Goal: Information Seeking & Learning: Learn about a topic

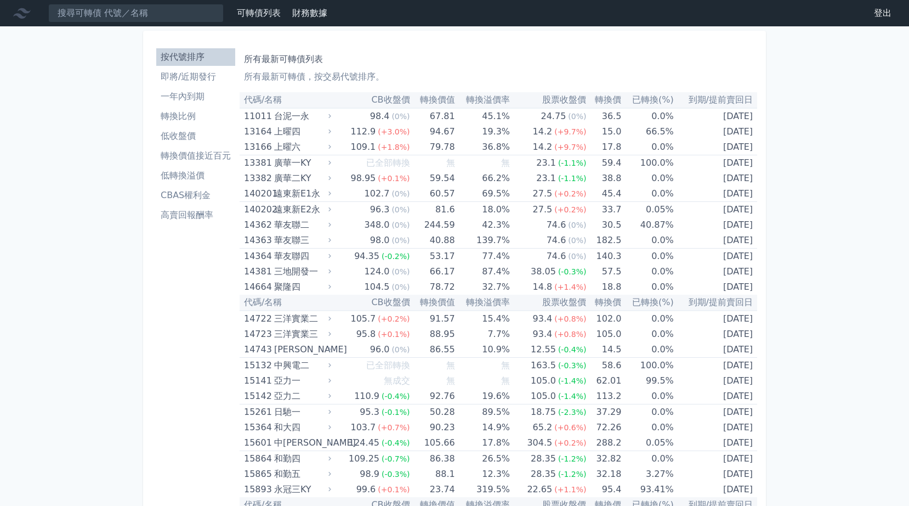
click at [212, 83] on link "即將/近期發行" at bounding box center [195, 77] width 79 height 18
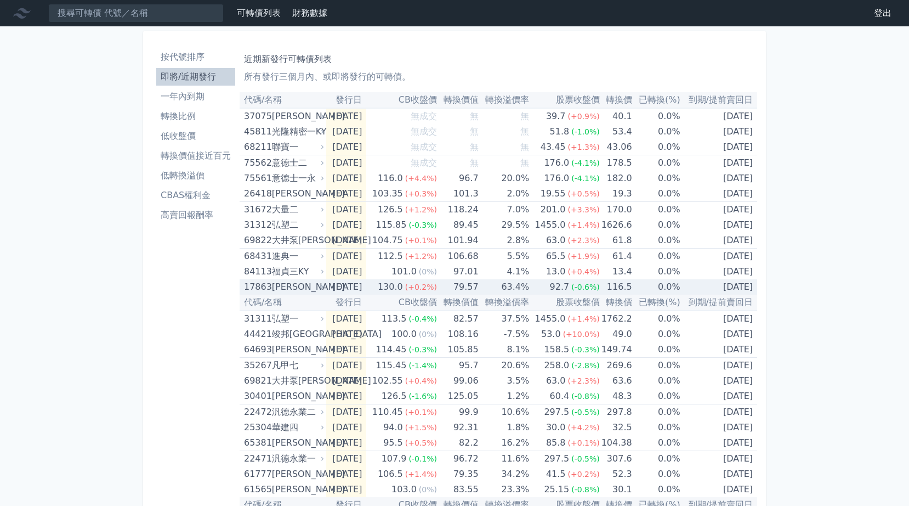
click at [577, 286] on span "(-0.6%)" at bounding box center [585, 286] width 29 height 9
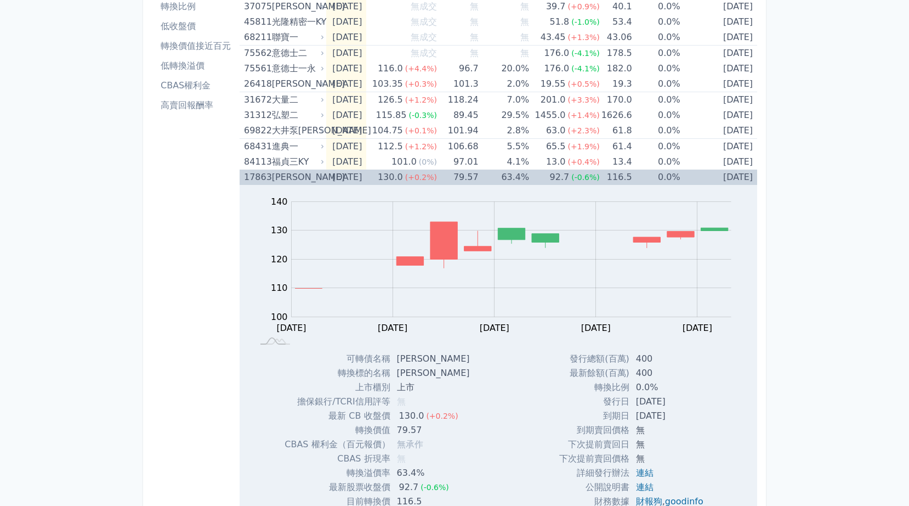
scroll to position [165, 0]
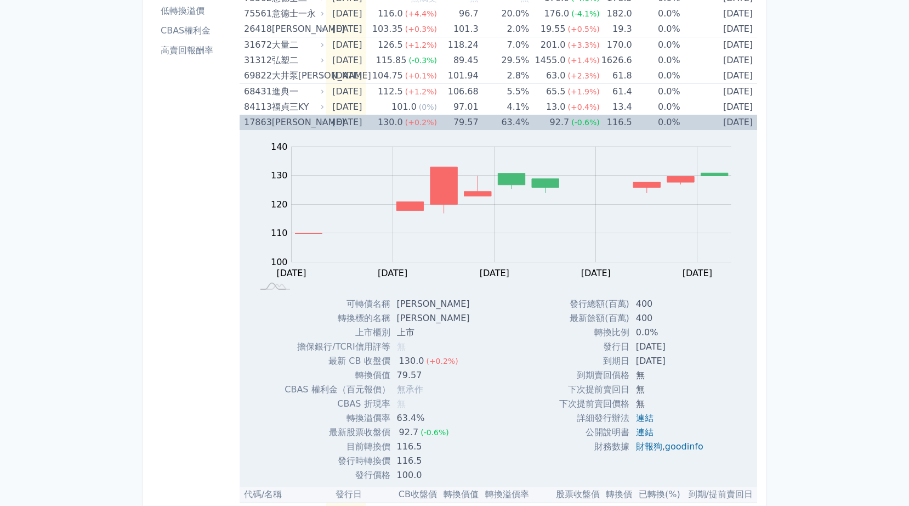
click at [526, 119] on td "63.4%" at bounding box center [504, 122] width 51 height 15
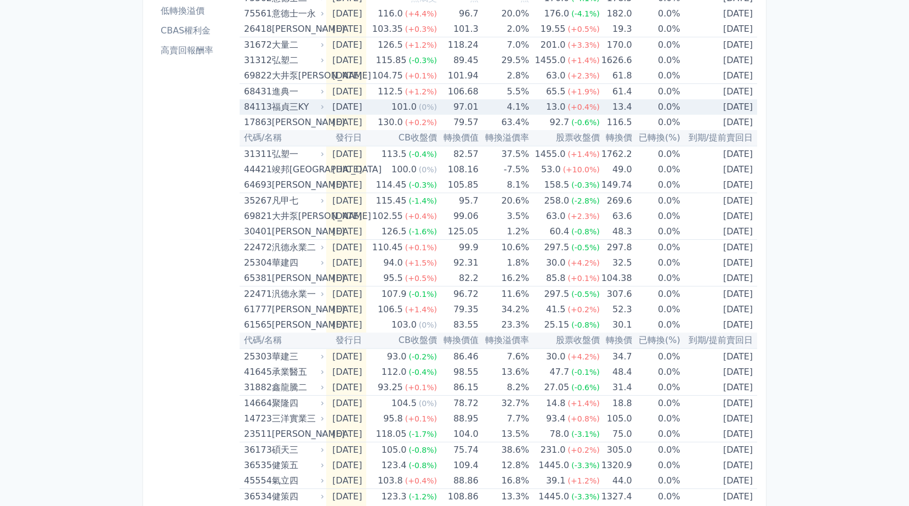
click at [508, 106] on td "4.1%" at bounding box center [504, 106] width 51 height 15
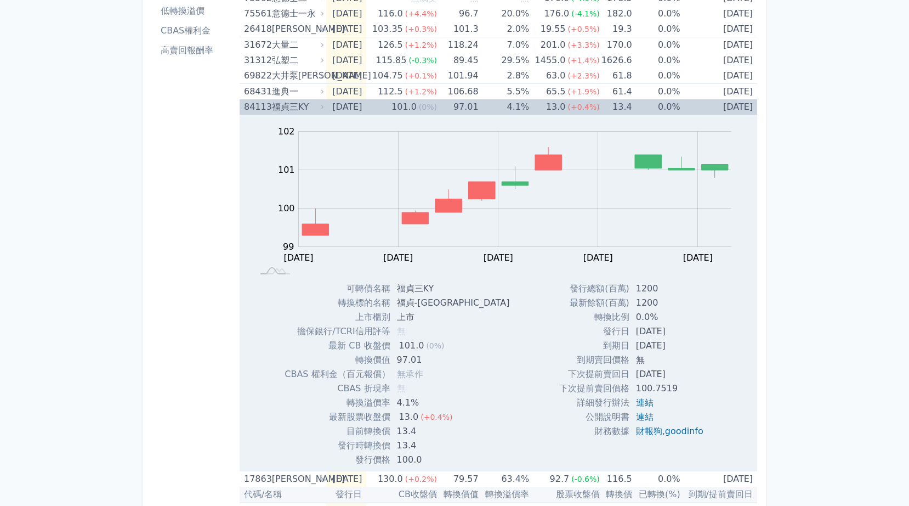
click at [508, 107] on td "4.1%" at bounding box center [504, 106] width 51 height 15
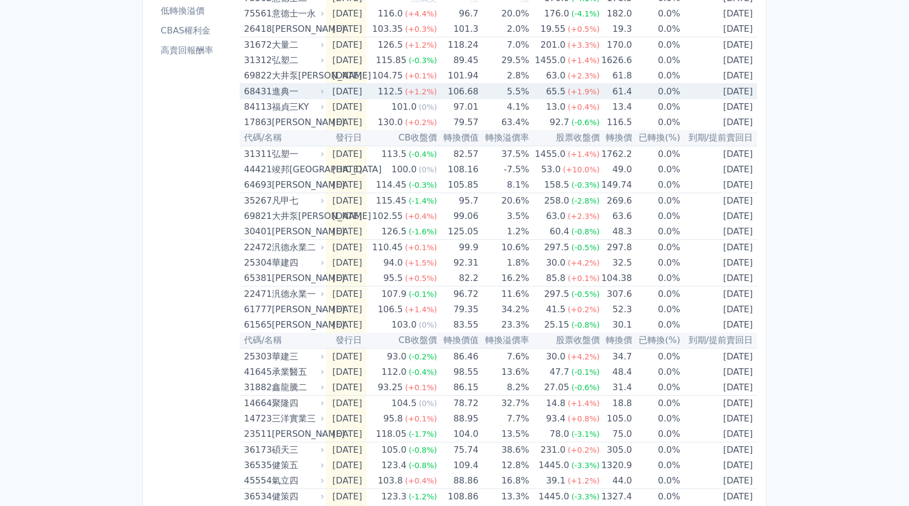
click at [508, 98] on td "5.5%" at bounding box center [504, 92] width 51 height 16
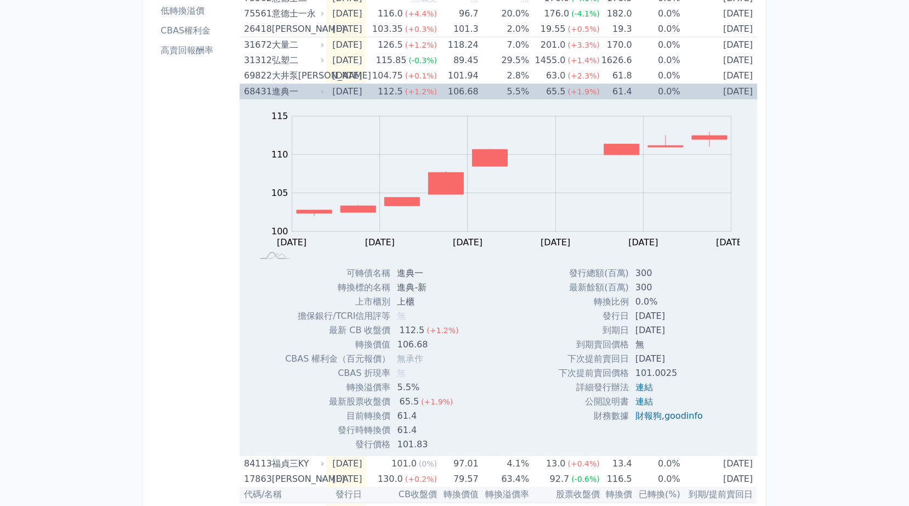
click at [510, 90] on td "5.5%" at bounding box center [504, 92] width 51 height 16
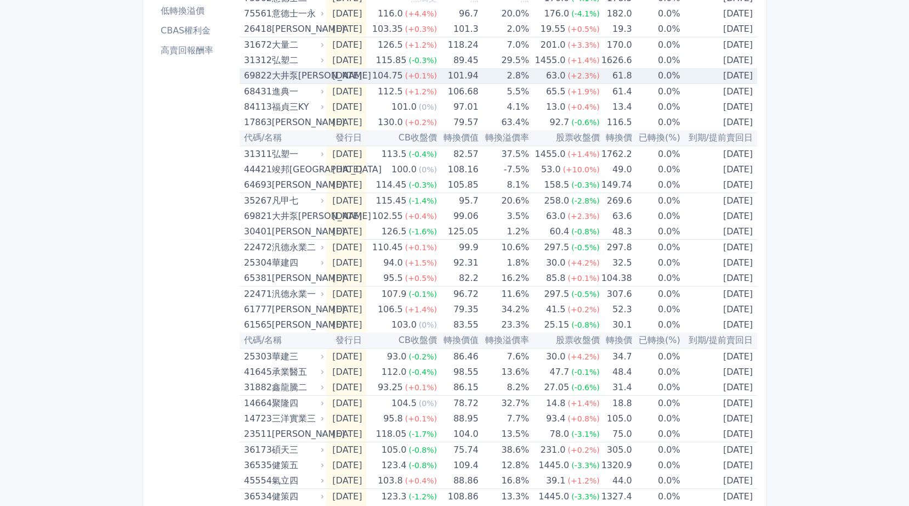
click at [518, 77] on td "2.8%" at bounding box center [504, 76] width 51 height 16
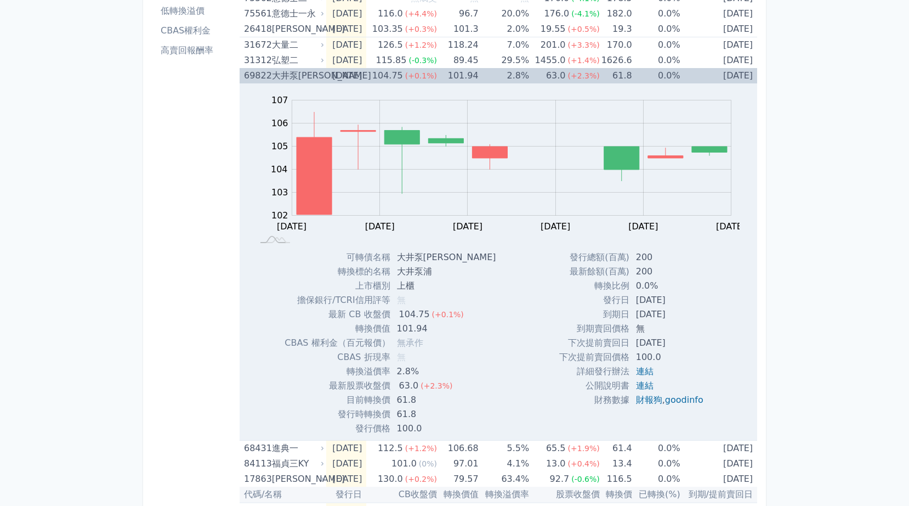
click at [518, 77] on td "2.8%" at bounding box center [504, 75] width 51 height 15
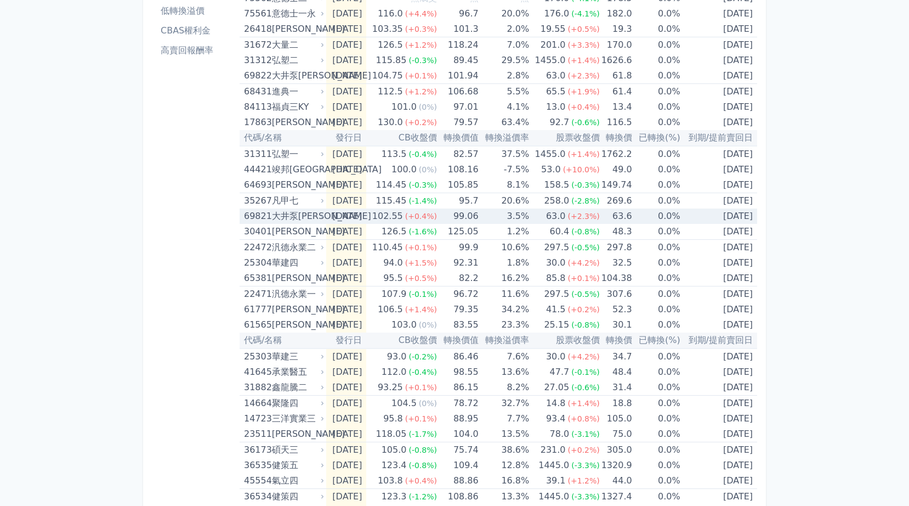
scroll to position [274, 0]
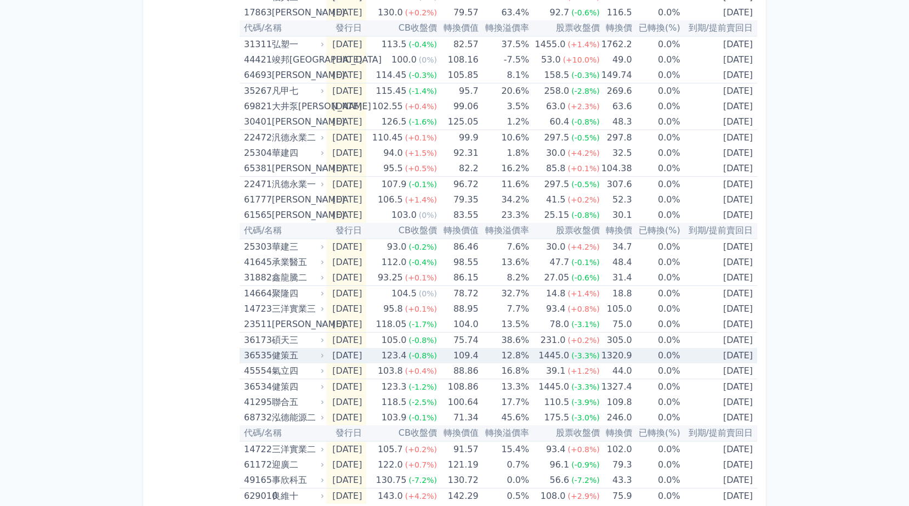
click at [510, 356] on td "12.8%" at bounding box center [504, 355] width 51 height 15
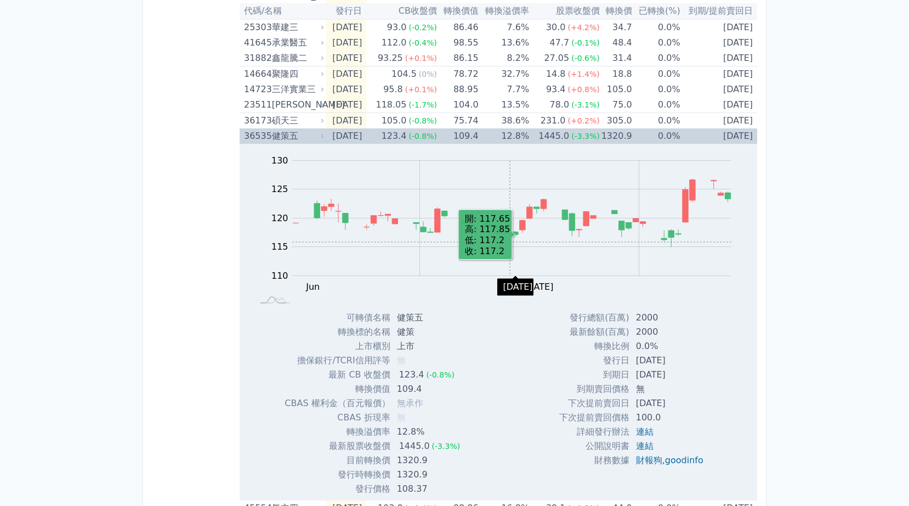
scroll to position [548, 0]
